Goal: Task Accomplishment & Management: Complete application form

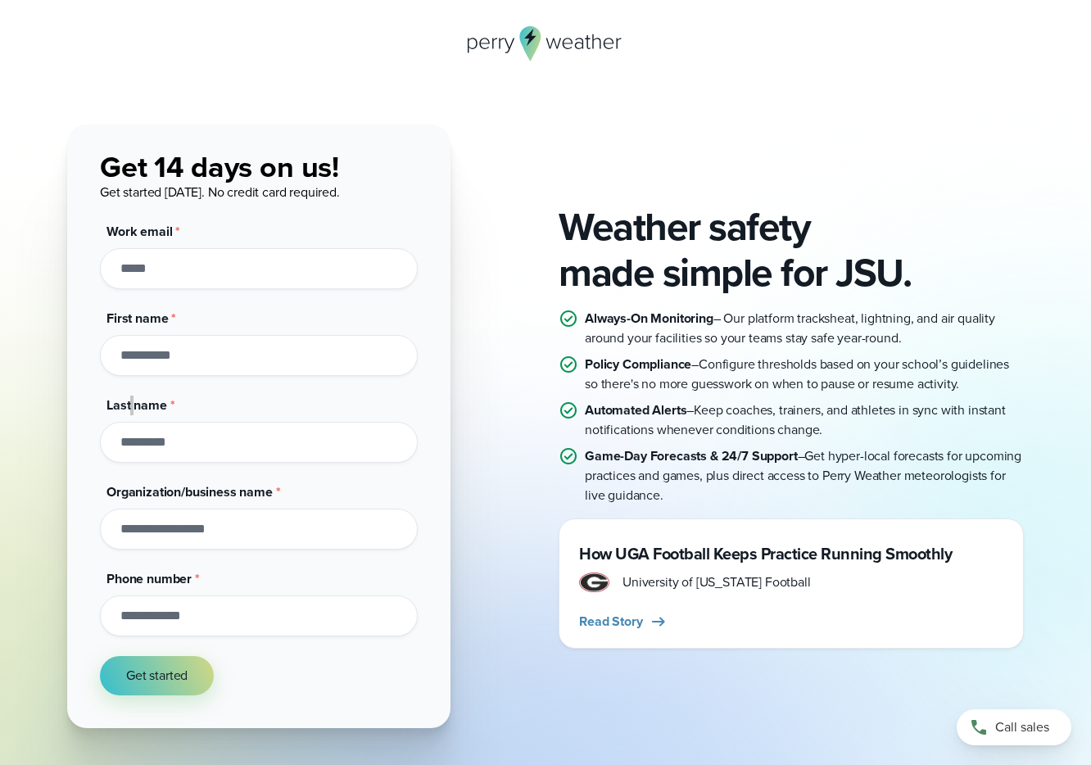
type input "***"
